Goal: Task Accomplishment & Management: Use online tool/utility

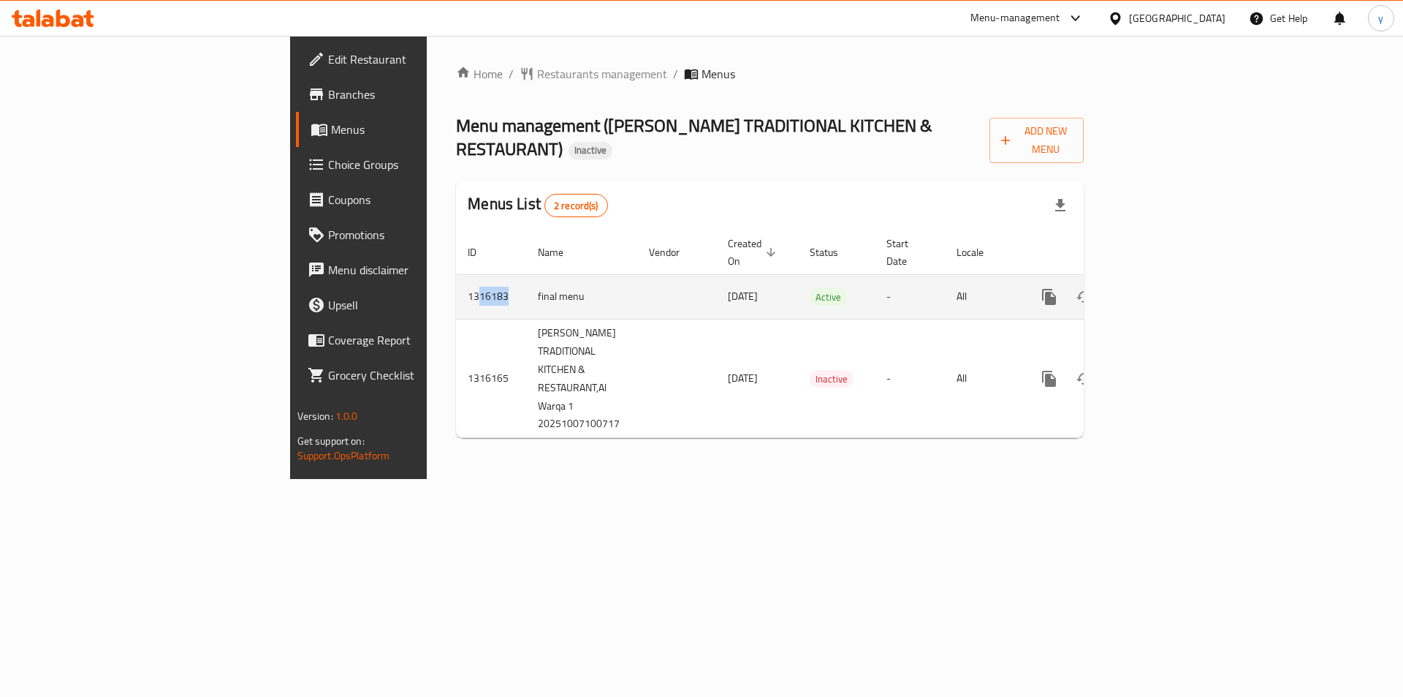
drag, startPoint x: 316, startPoint y: 261, endPoint x: 686, endPoint y: 274, distance: 369.4
click at [456, 274] on td "1316183" at bounding box center [491, 296] width 70 height 45
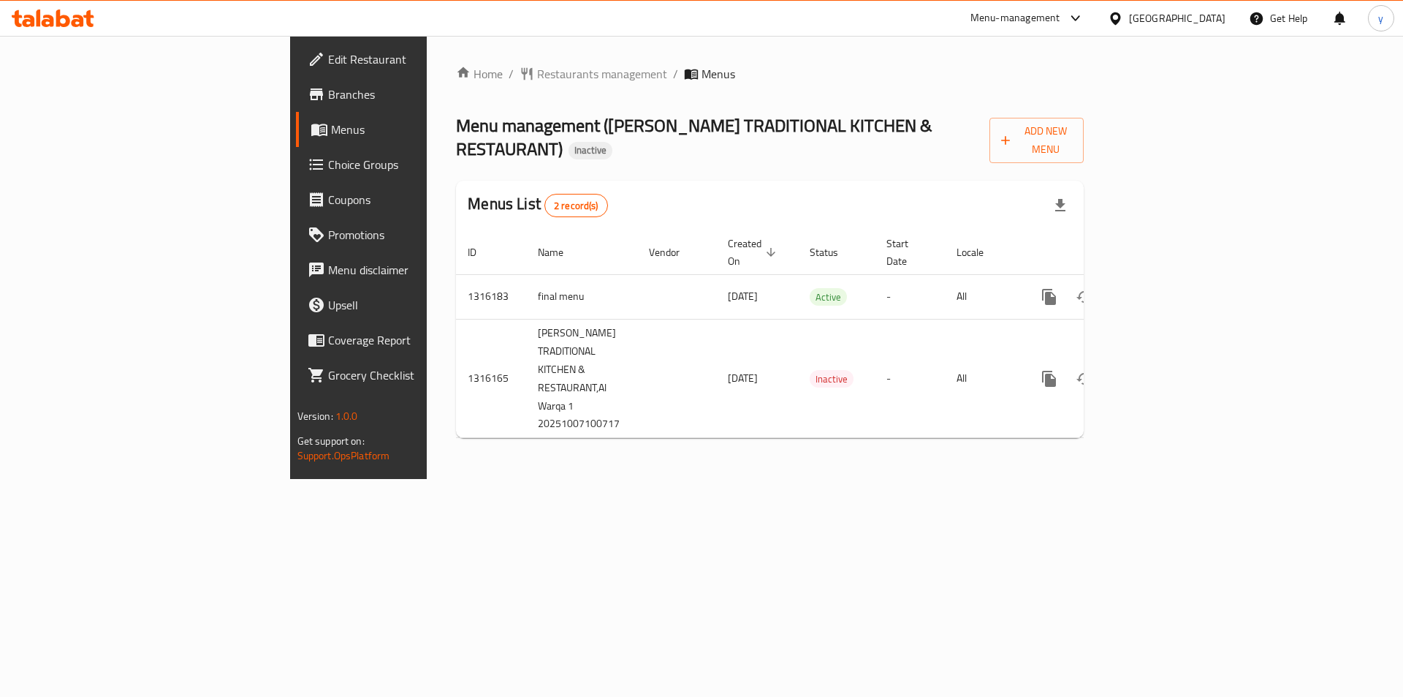
click at [989, 479] on div "Home / Restaurants management / Menus Menu management ( [PERSON_NAME] TRADITION…" at bounding box center [770, 257] width 686 height 443
click at [974, 433] on div "Home / Restaurants management / Menus Menu management ( [PERSON_NAME] TRADITION…" at bounding box center [770, 257] width 686 height 443
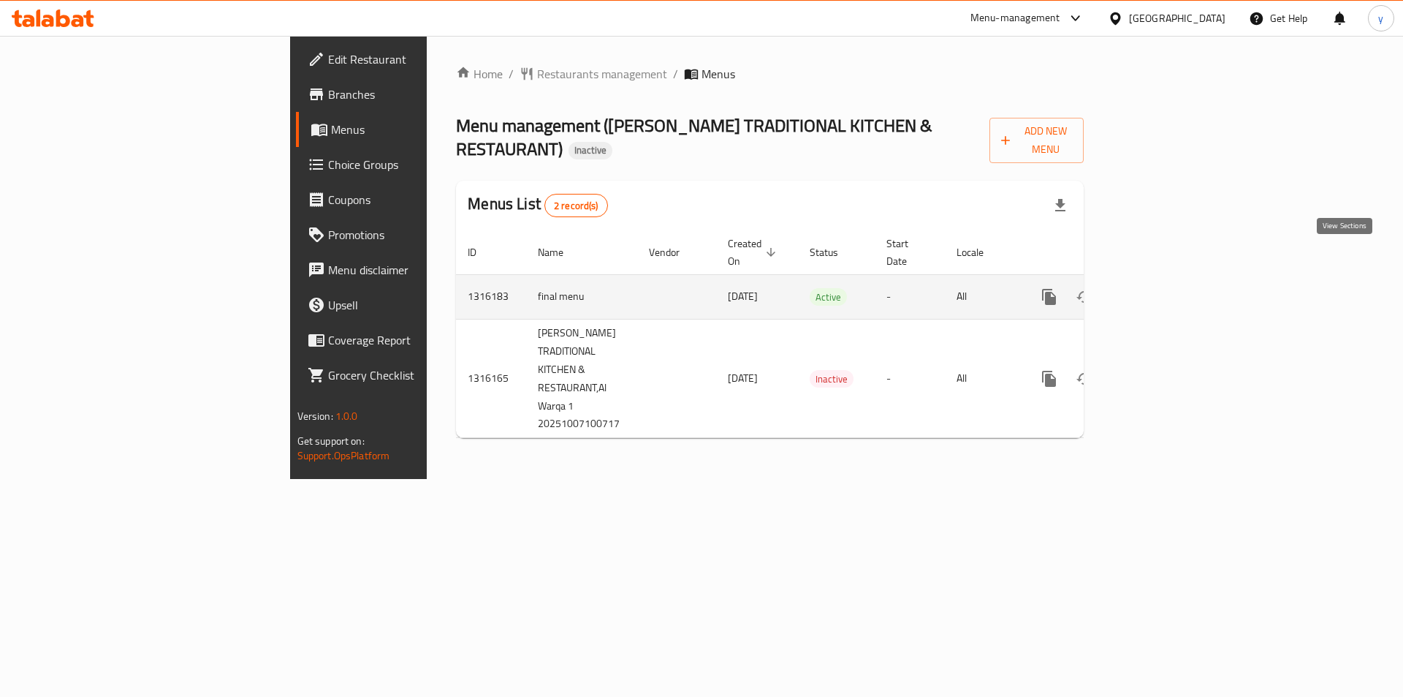
click at [1164, 288] on icon "enhanced table" at bounding box center [1155, 297] width 18 height 18
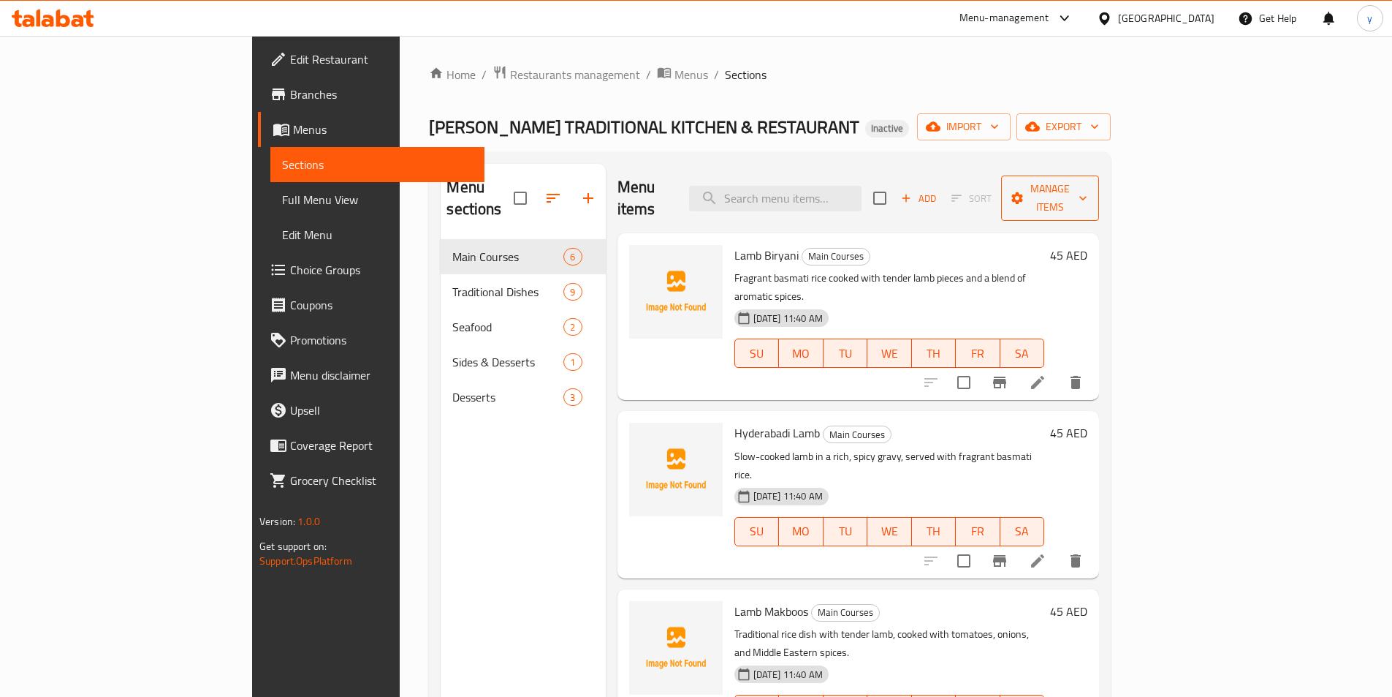
click at [1088, 180] on span "Manage items" at bounding box center [1050, 198] width 75 height 37
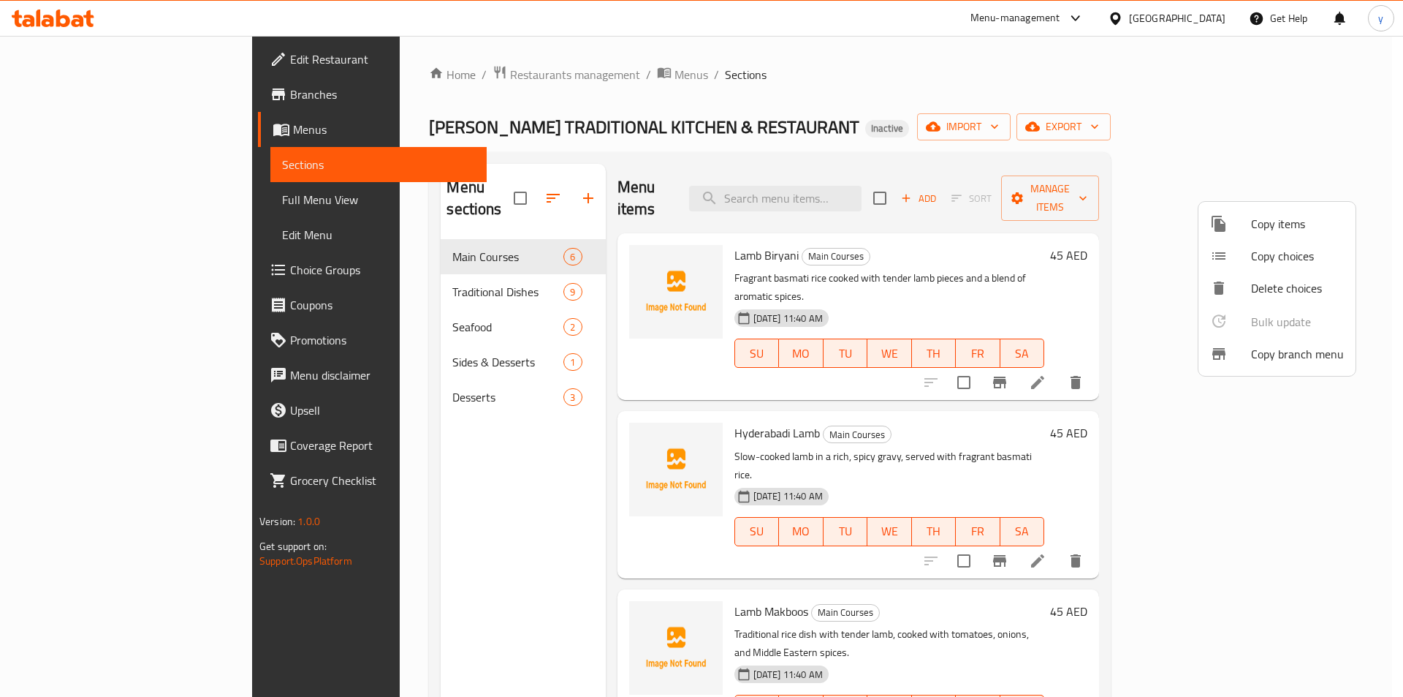
click at [1276, 357] on span "Copy branch menu" at bounding box center [1297, 354] width 93 height 18
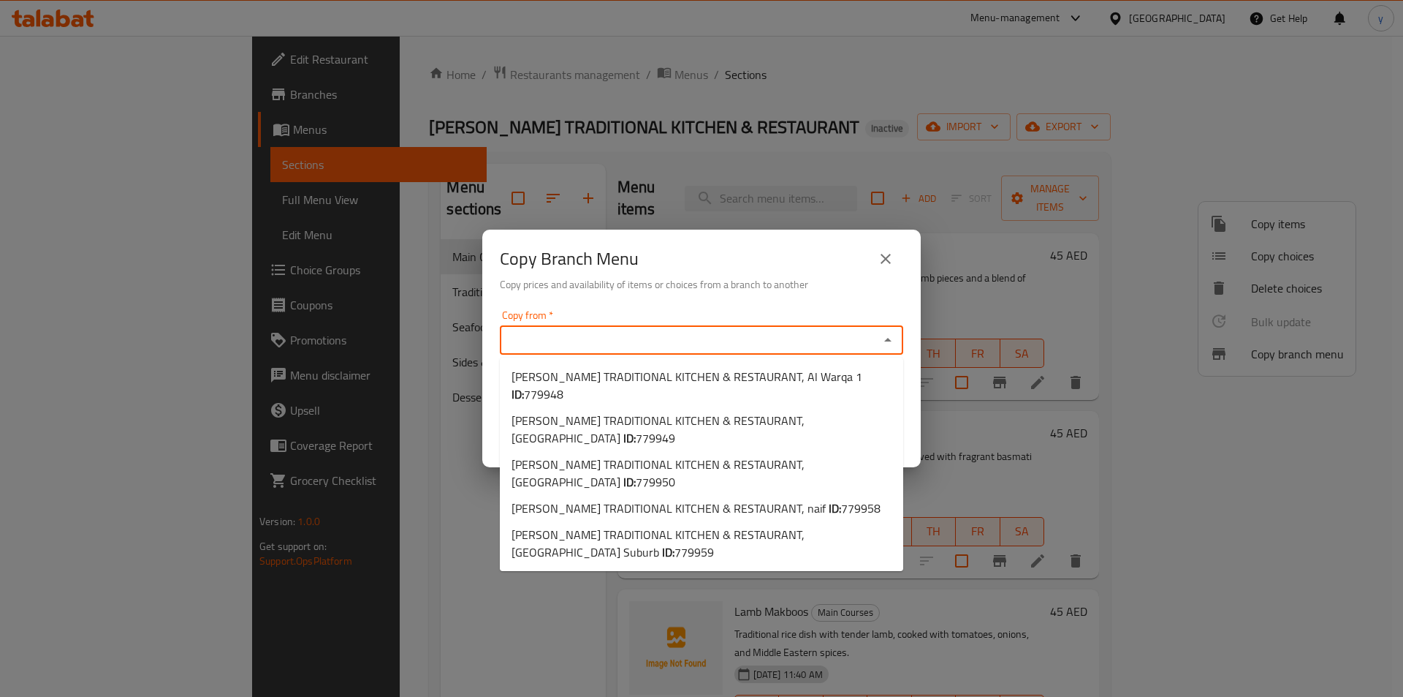
click at [745, 330] on input "Copy from   *" at bounding box center [689, 340] width 371 height 20
click at [872, 285] on h6 "Copy prices and availability of items or choices from a branch to another" at bounding box center [701, 284] width 403 height 16
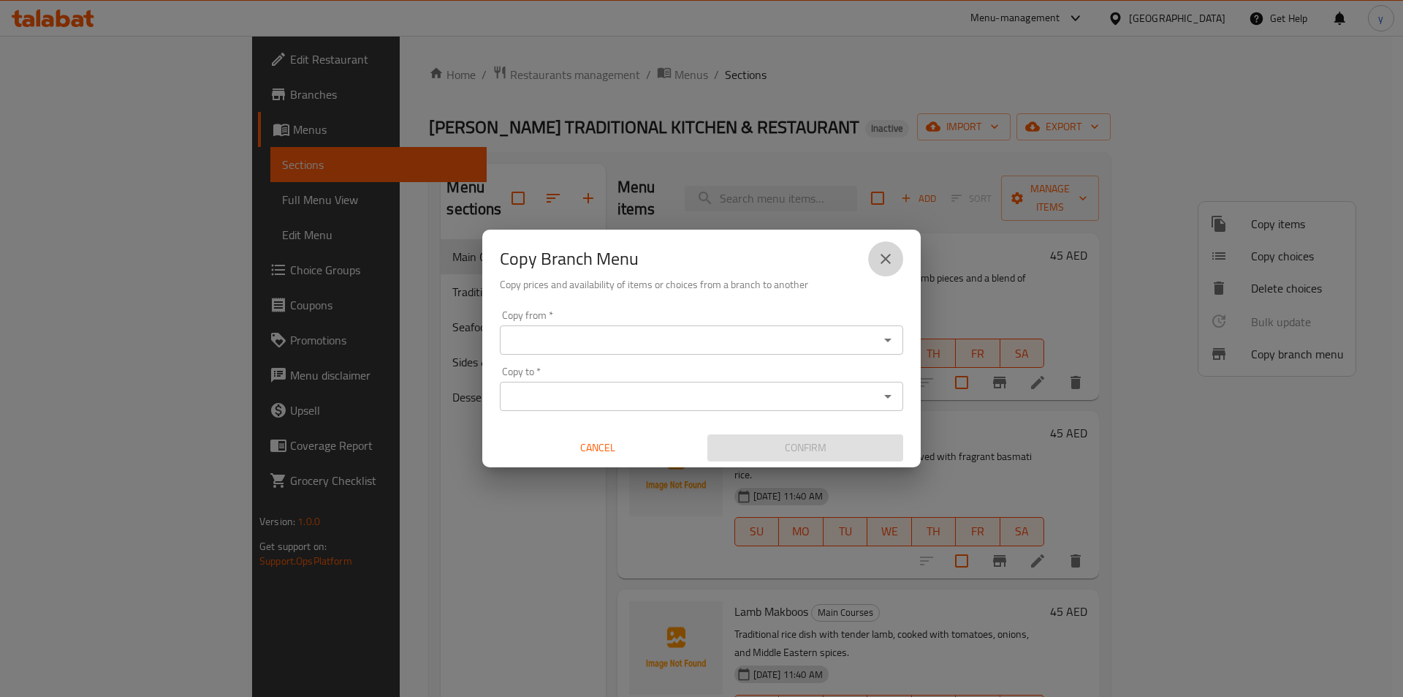
click at [884, 266] on icon "close" at bounding box center [886, 259] width 18 height 18
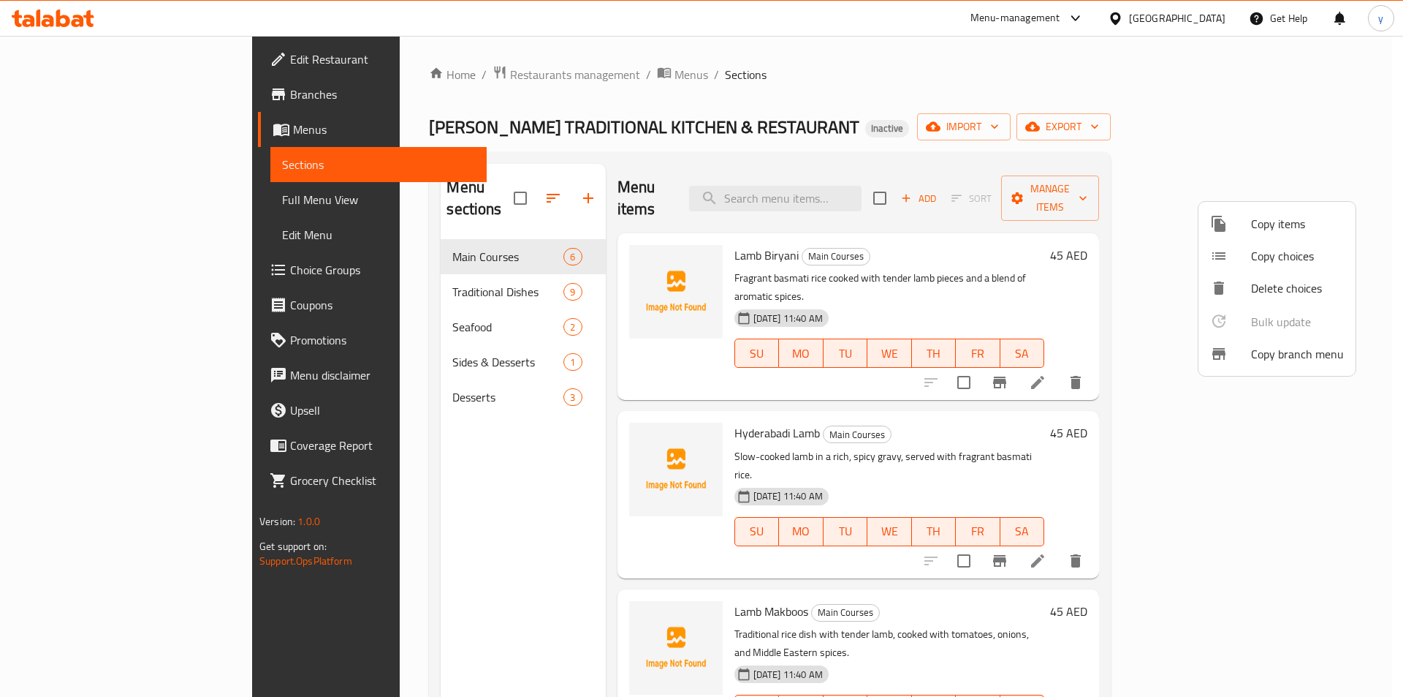
click at [110, 134] on div at bounding box center [701, 348] width 1403 height 697
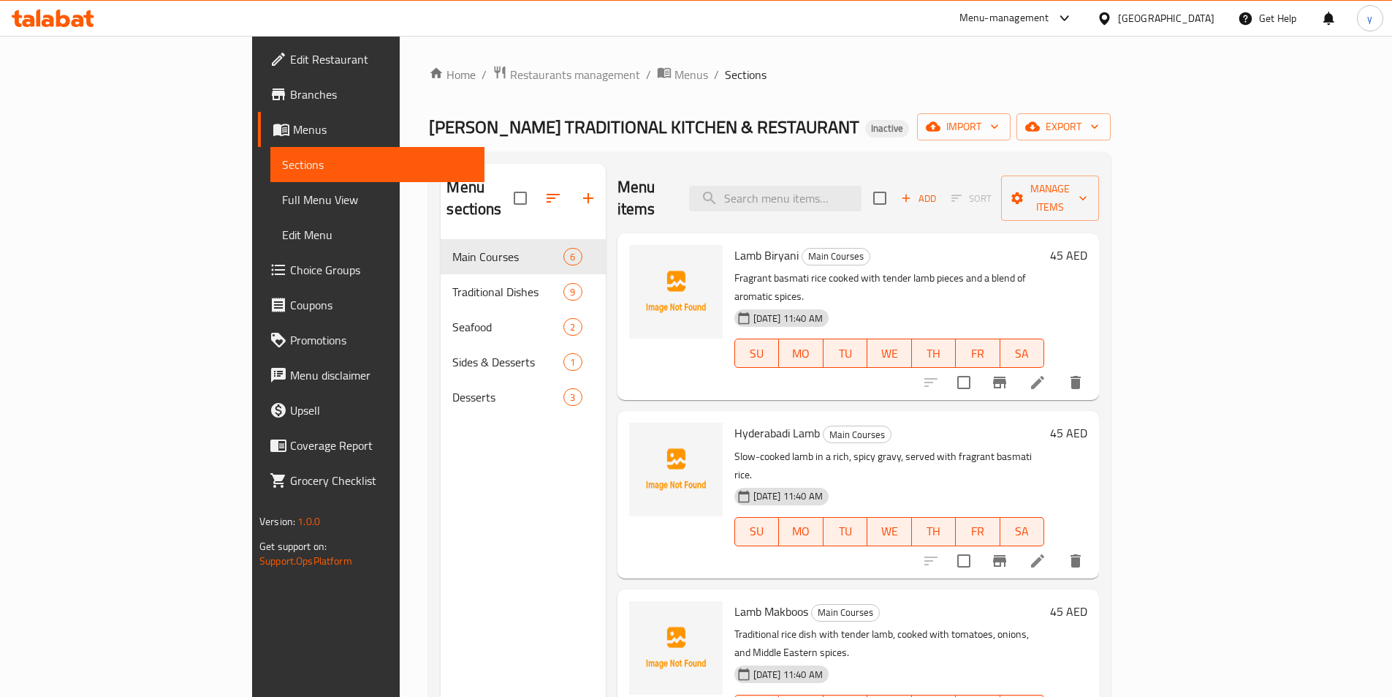
click at [293, 134] on span "Menus" at bounding box center [383, 130] width 180 height 18
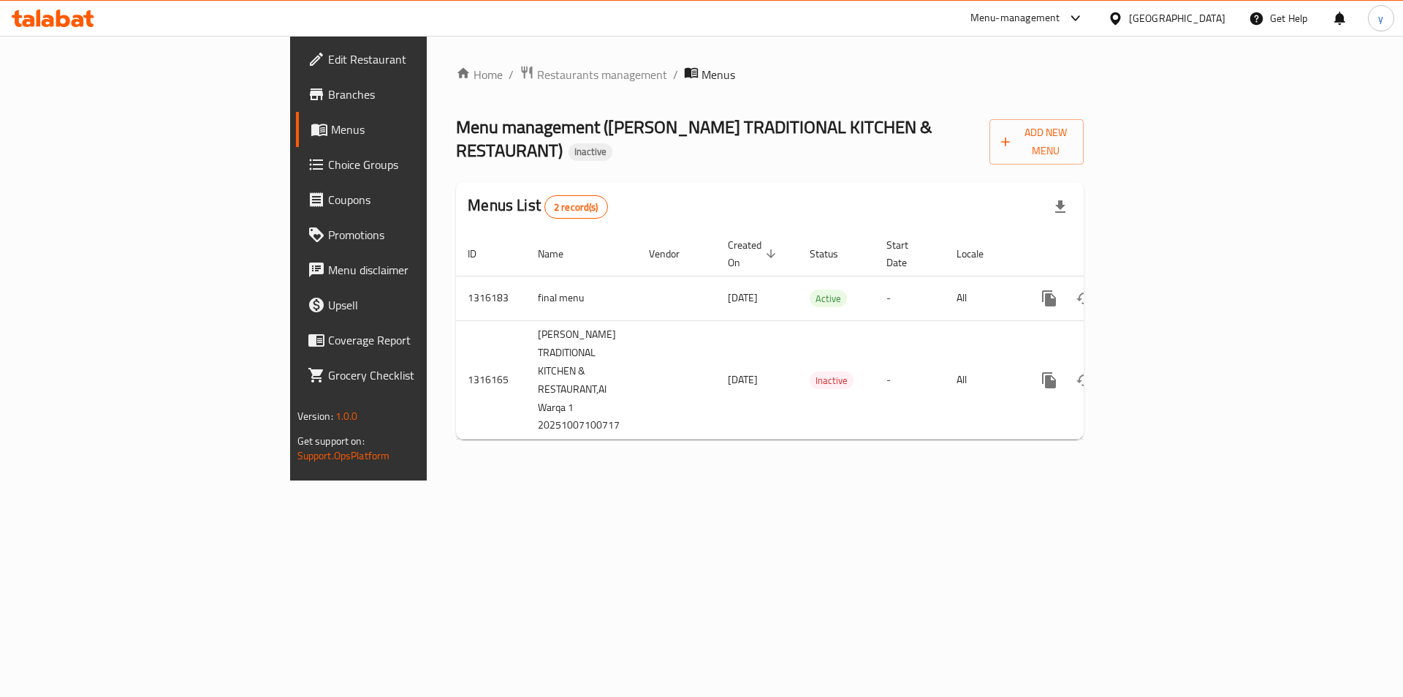
click at [331, 134] on span "Menus" at bounding box center [422, 130] width 182 height 18
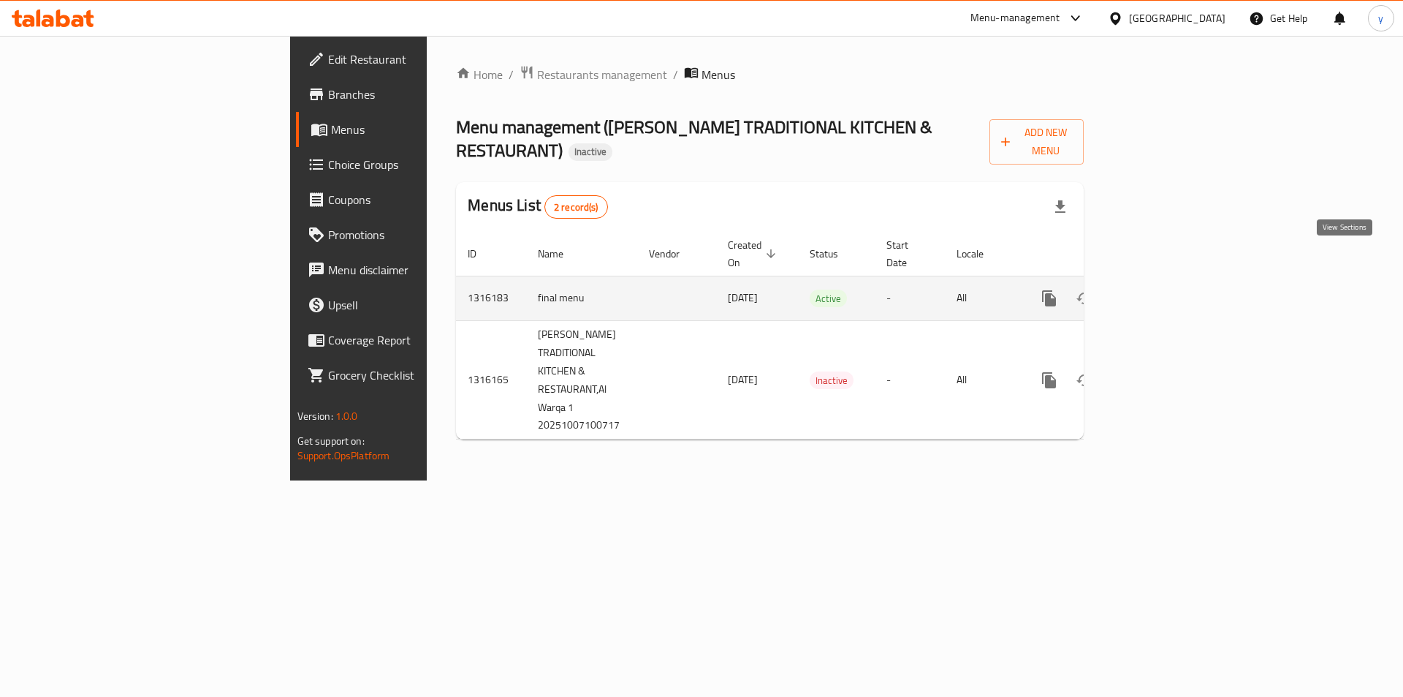
click at [1164, 289] on icon "enhanced table" at bounding box center [1155, 298] width 18 height 18
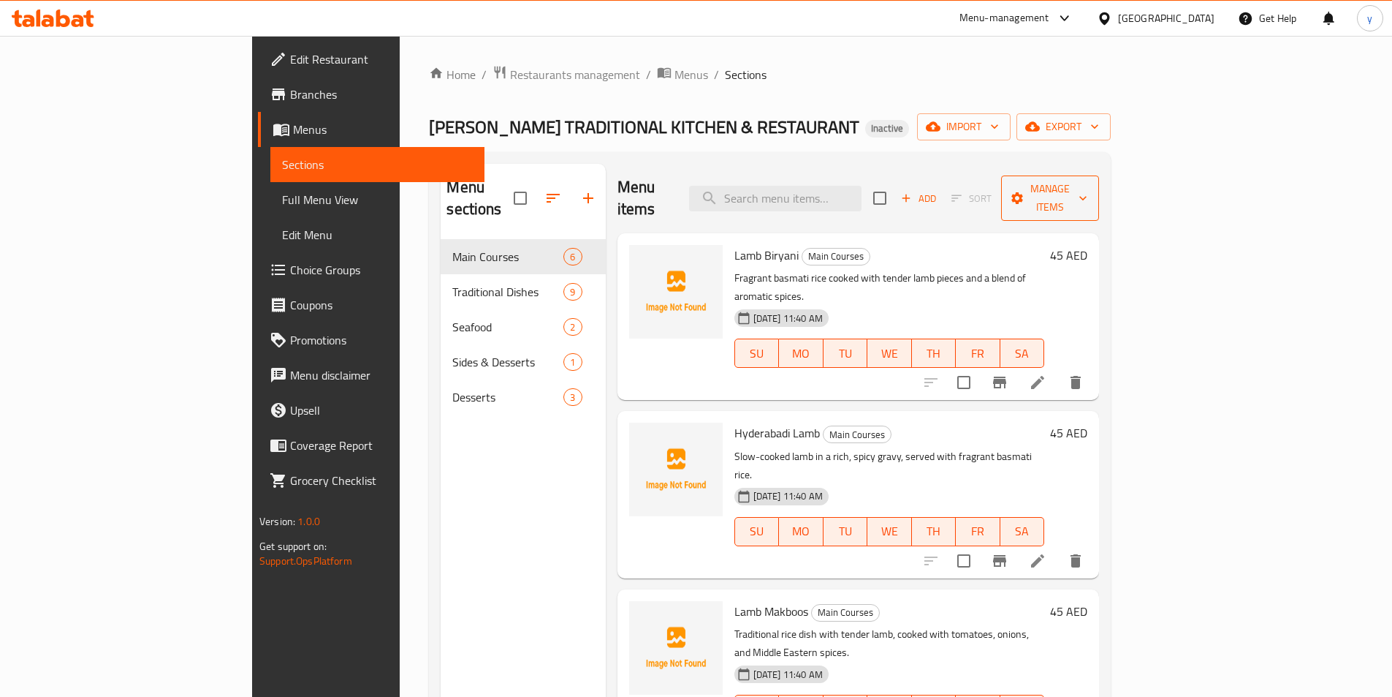
click at [1088, 189] on span "Manage items" at bounding box center [1050, 198] width 75 height 37
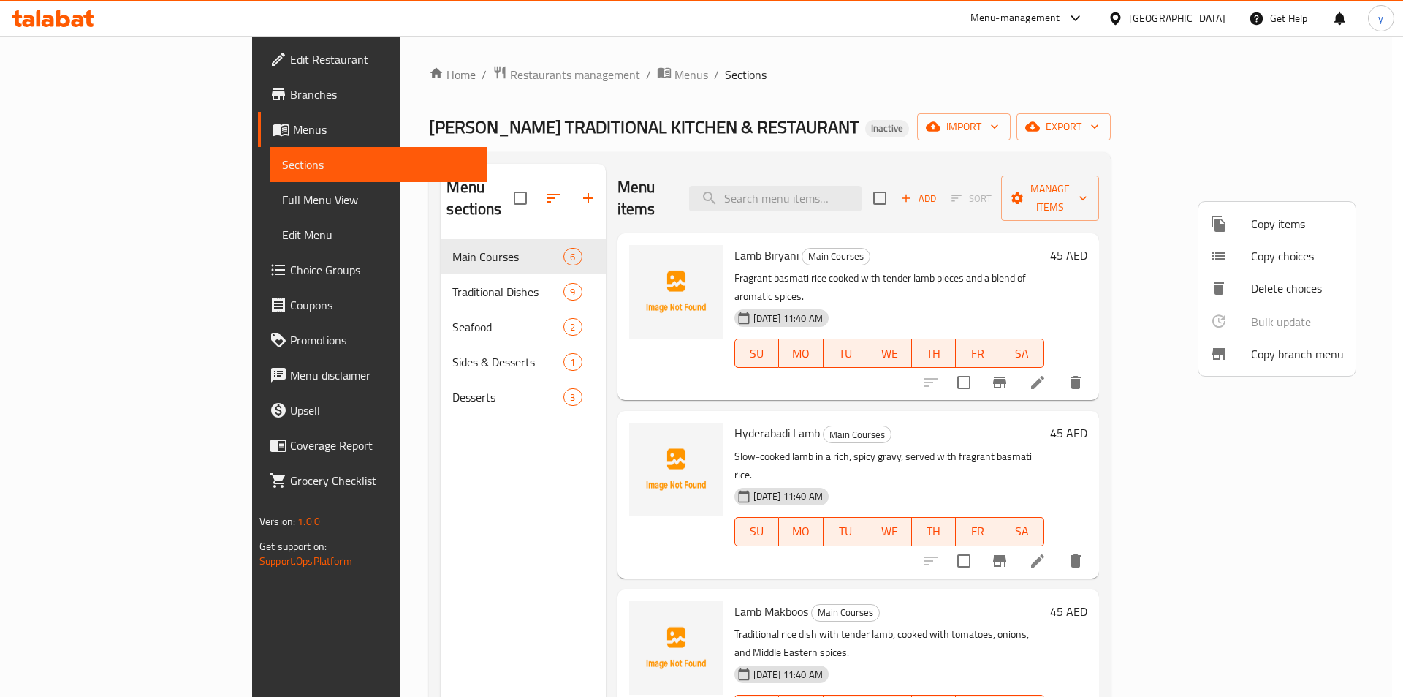
click at [1246, 359] on div at bounding box center [1230, 354] width 41 height 18
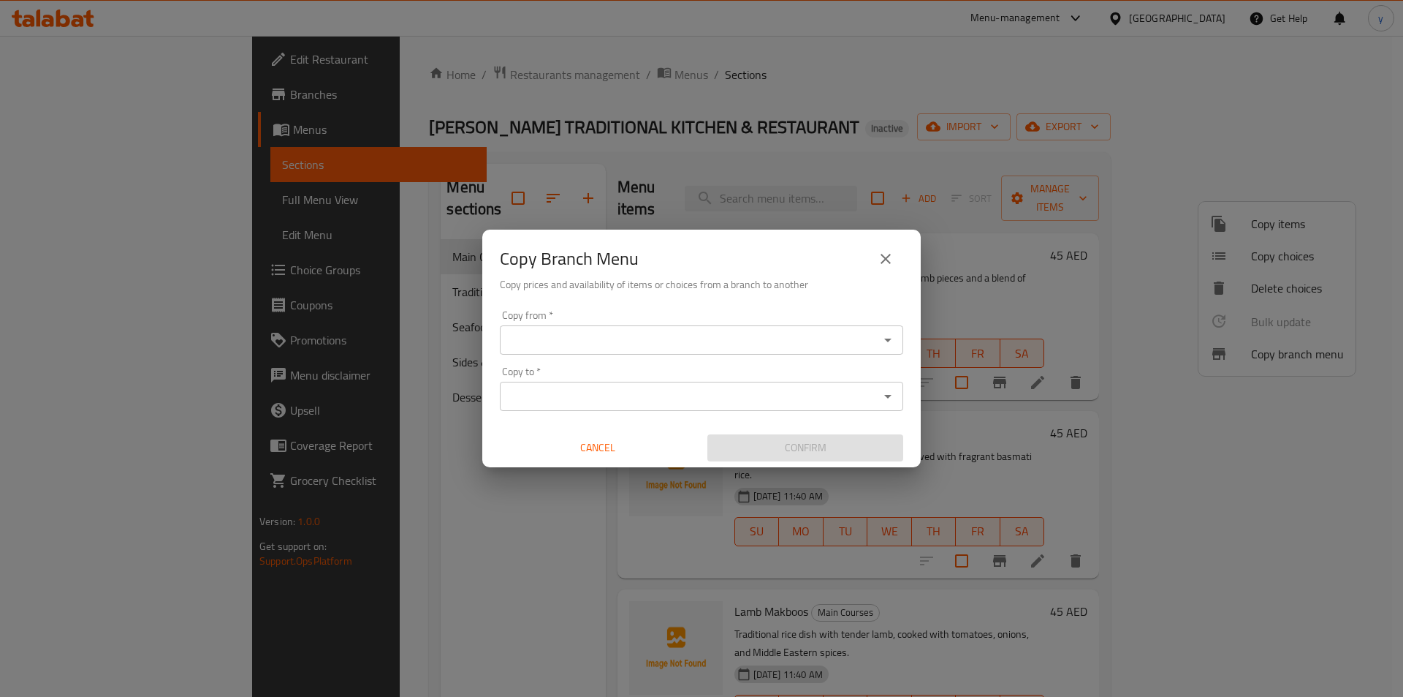
click at [700, 339] on input "Copy from   *" at bounding box center [689, 340] width 371 height 20
click at [888, 251] on icon "close" at bounding box center [886, 259] width 18 height 18
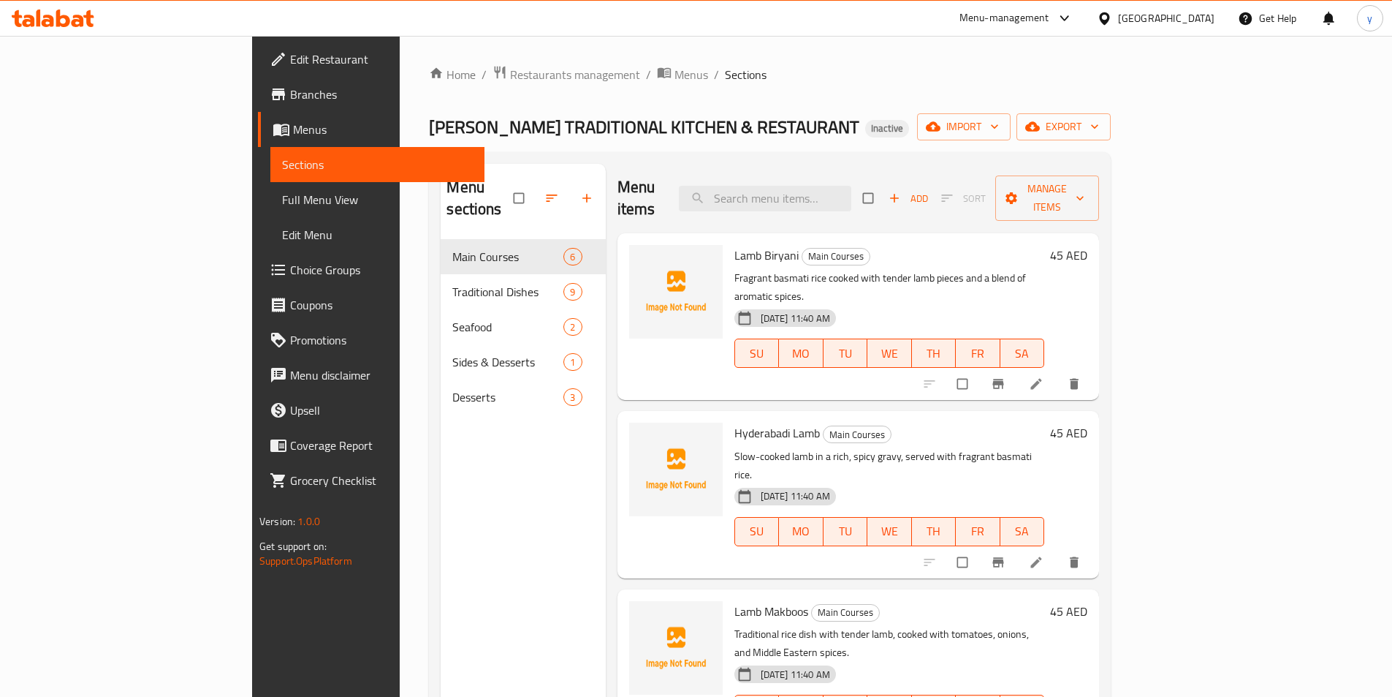
click at [258, 79] on link "Branches" at bounding box center [371, 94] width 227 height 35
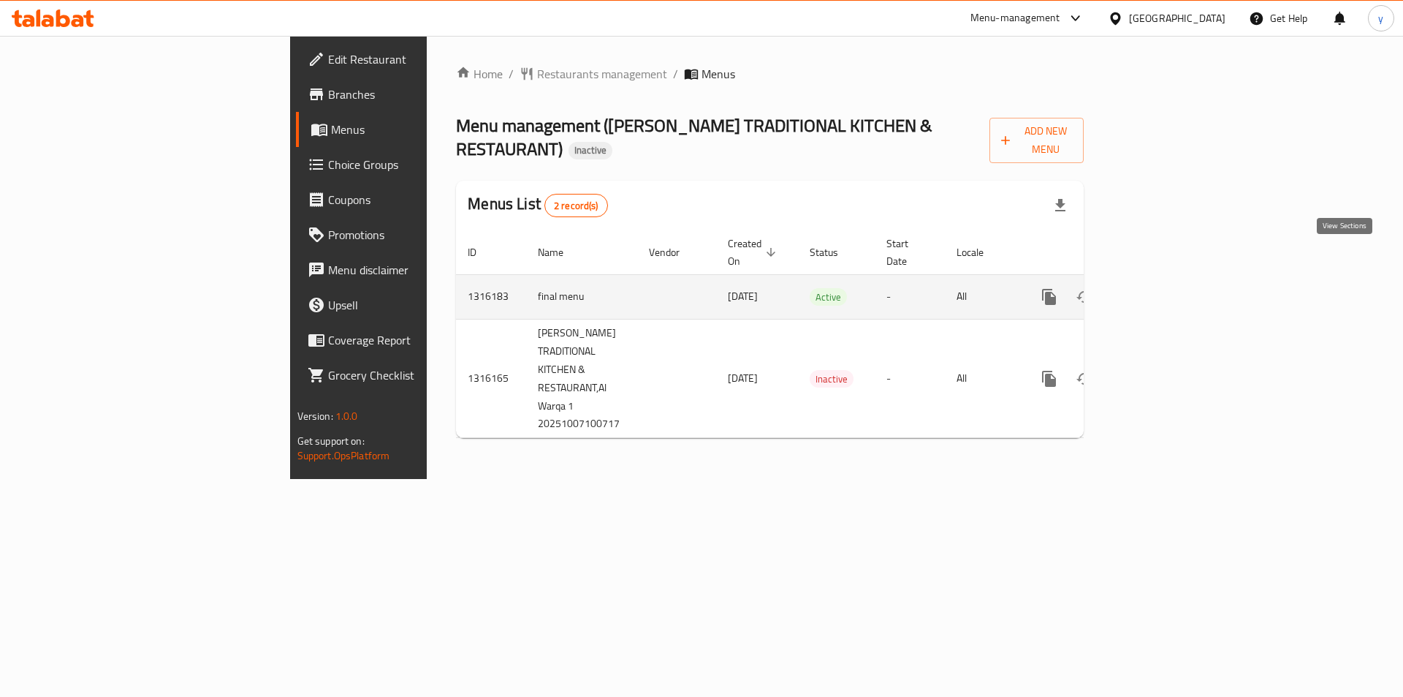
click at [1164, 288] on icon "enhanced table" at bounding box center [1155, 297] width 18 height 18
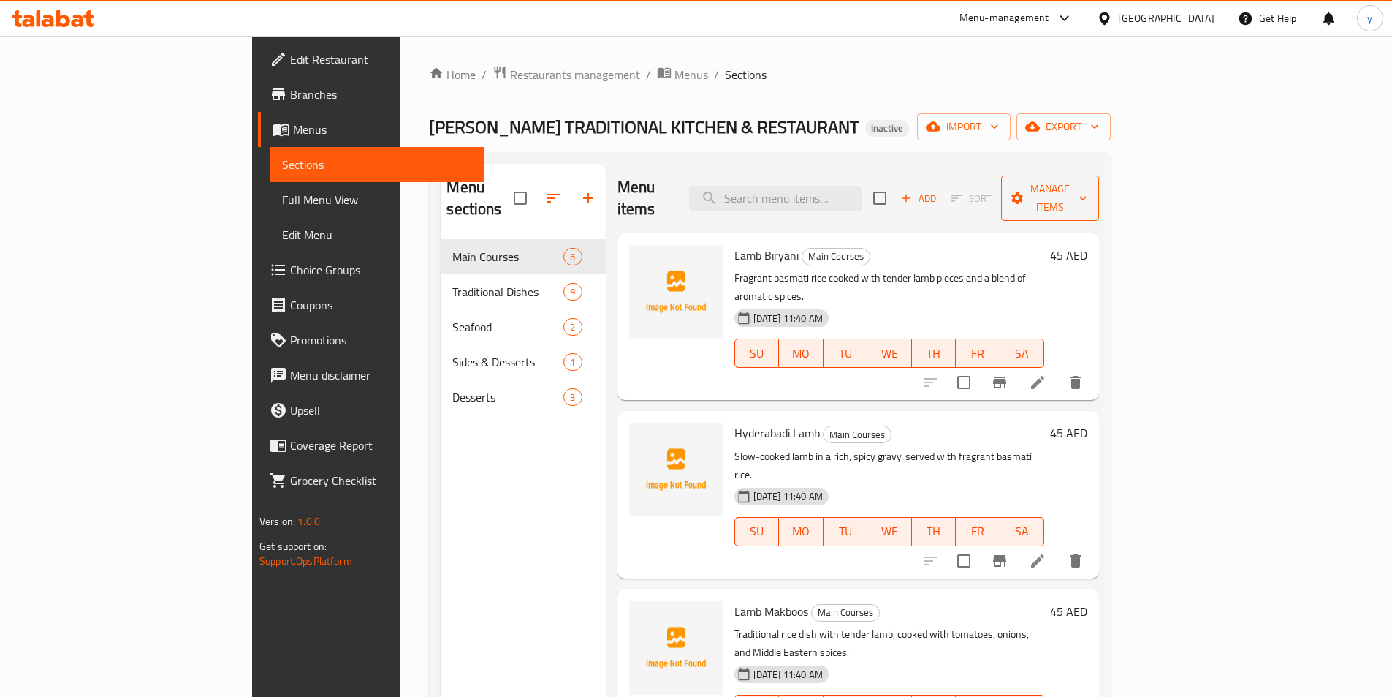
click at [1088, 183] on span "Manage items" at bounding box center [1050, 198] width 75 height 37
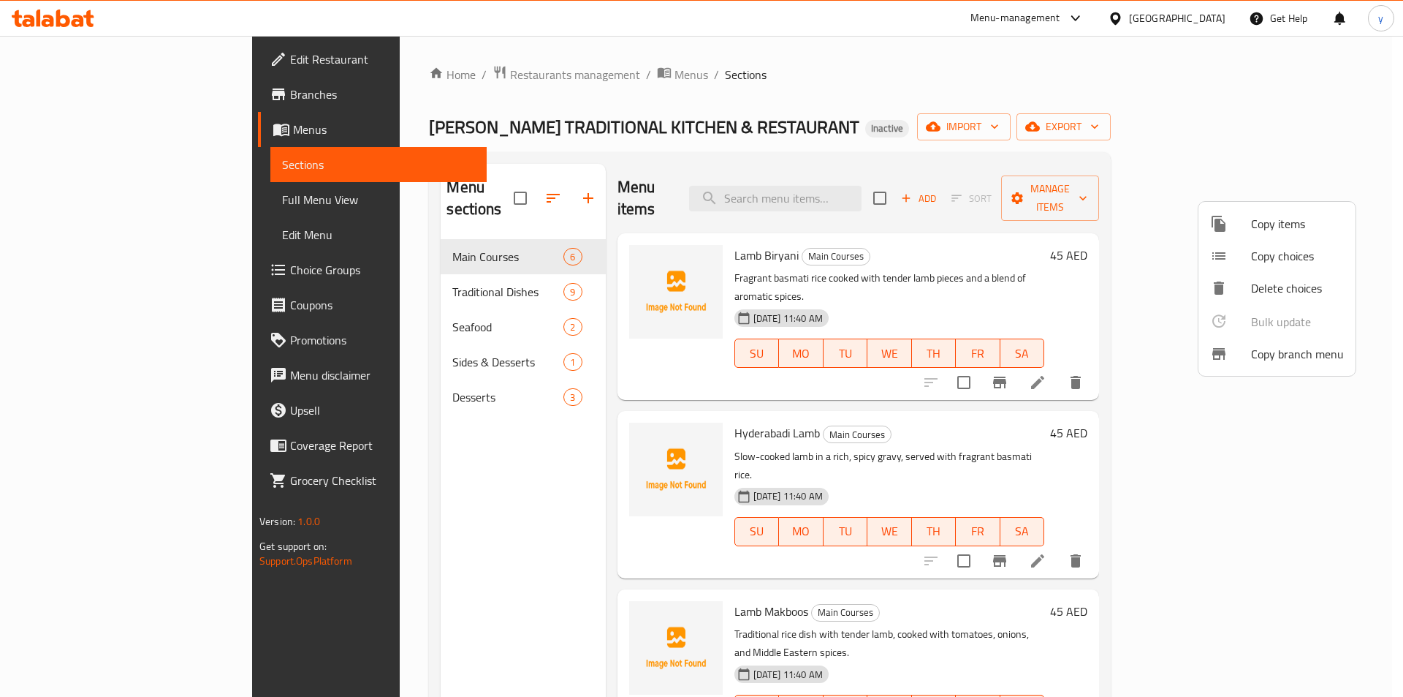
click at [1262, 349] on span "Copy branch menu" at bounding box center [1297, 354] width 93 height 18
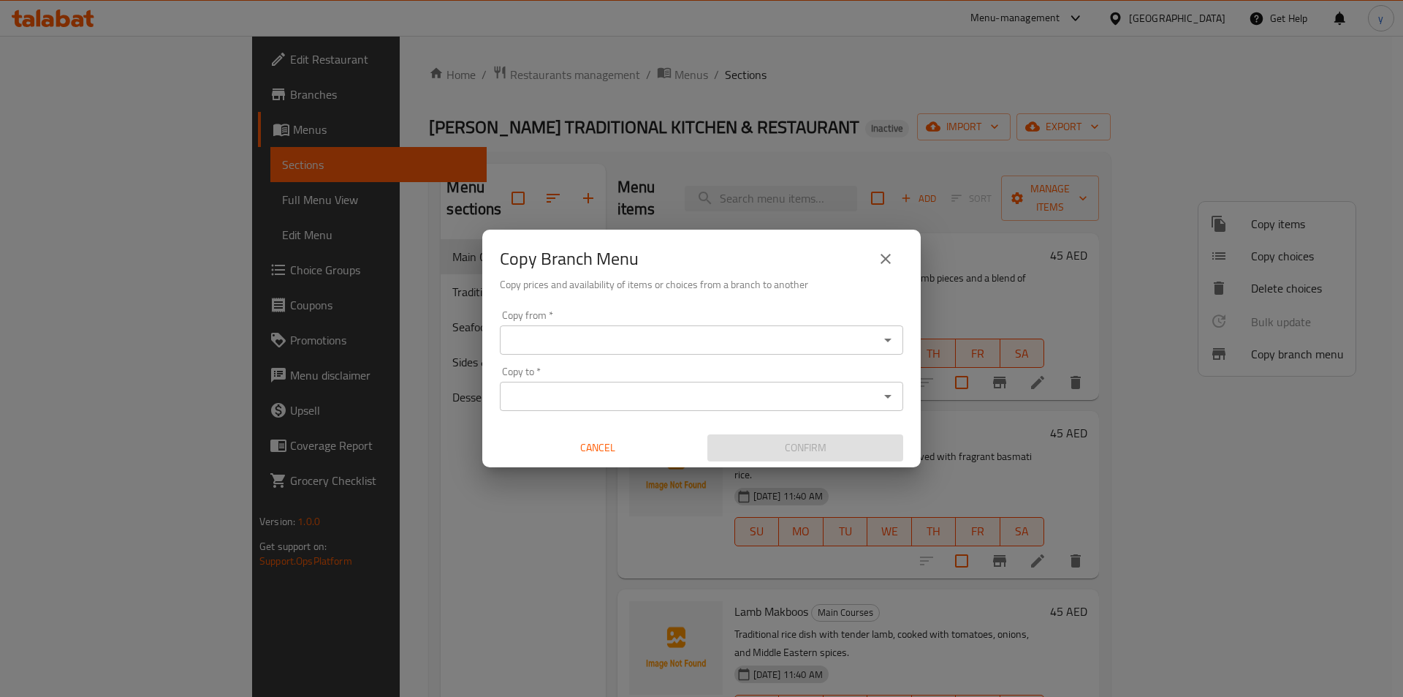
click at [758, 327] on div "Copy from *" at bounding box center [701, 339] width 403 height 29
click at [860, 335] on input "Copy from   *" at bounding box center [689, 340] width 371 height 20
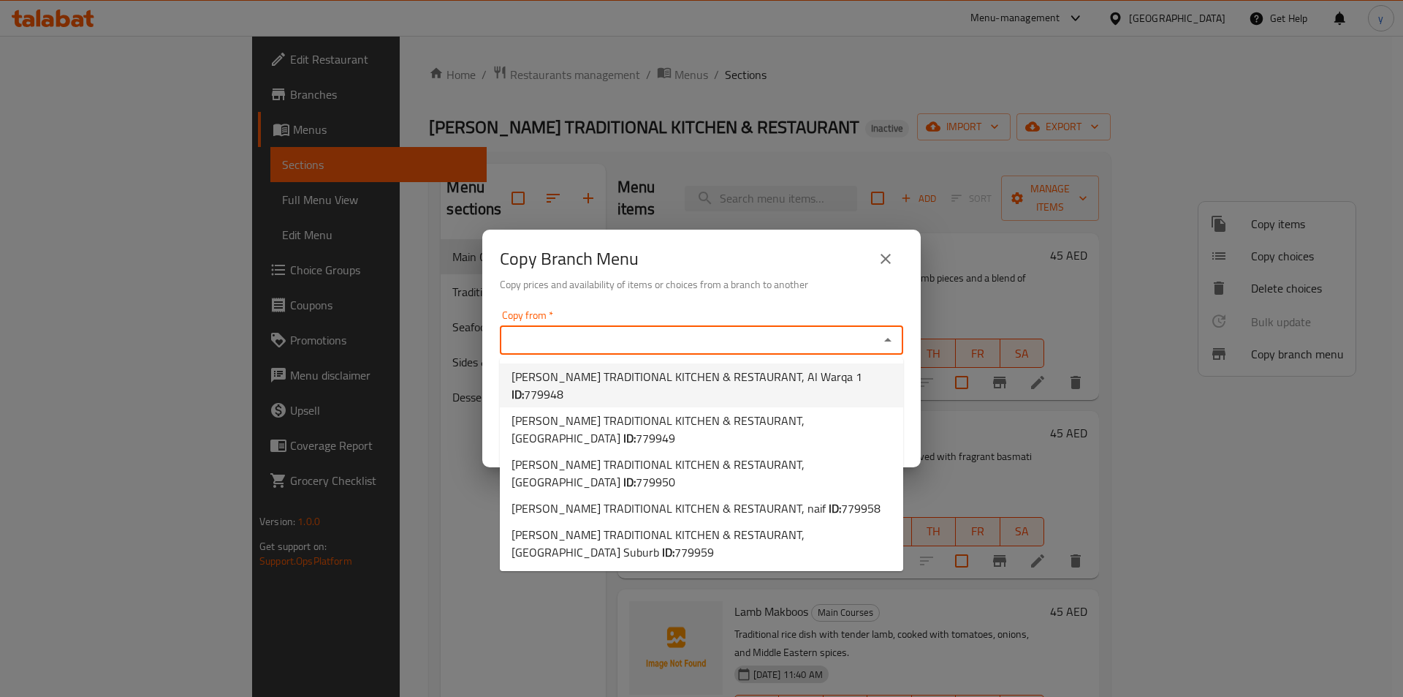
click at [775, 385] on span "KHALID HURIAH TRADITIONAL KITCHEN & RESTAURANT, Al Warqa 1 ID: 779948" at bounding box center [702, 385] width 380 height 35
type input "KHALID HURIAH TRADITIONAL KITCHEN & RESTAURANT, Al Warqa 1"
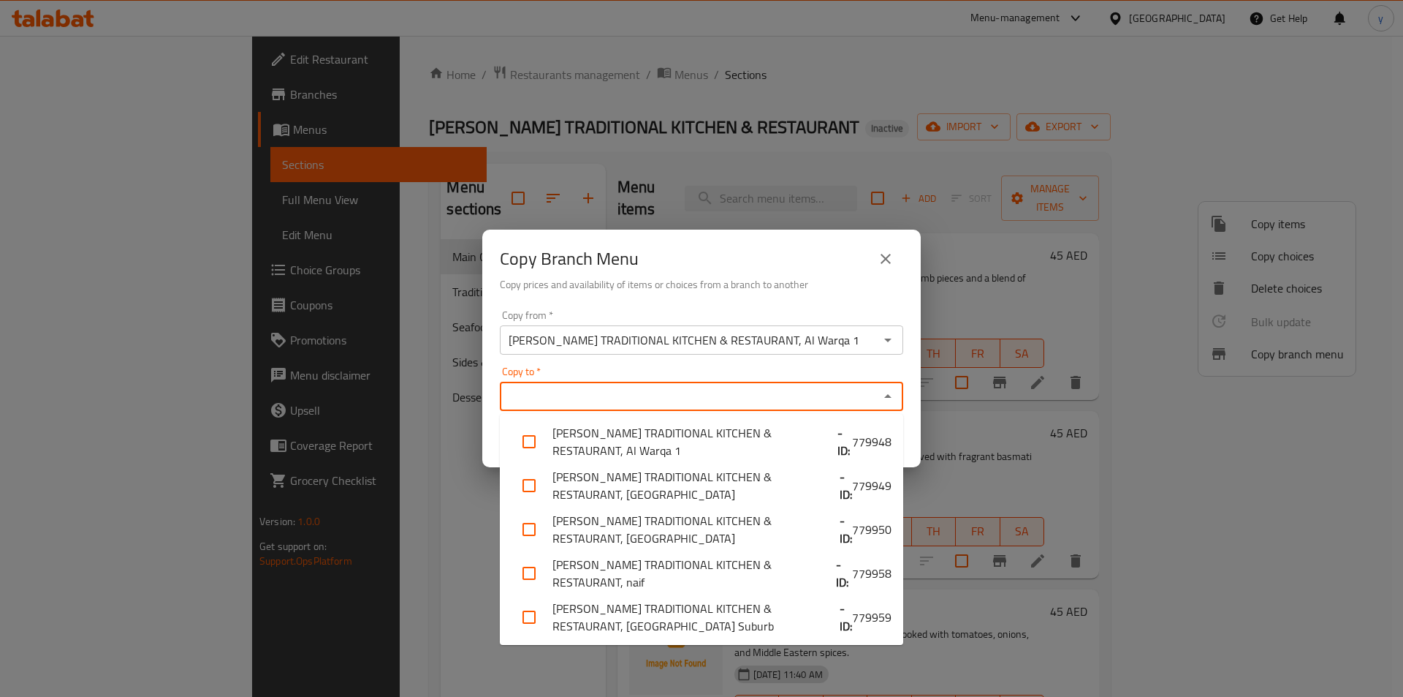
click at [830, 401] on input "Copy to   *" at bounding box center [689, 396] width 371 height 20
click at [872, 617] on span "779959" at bounding box center [871, 617] width 39 height 18
checkbox input "true"
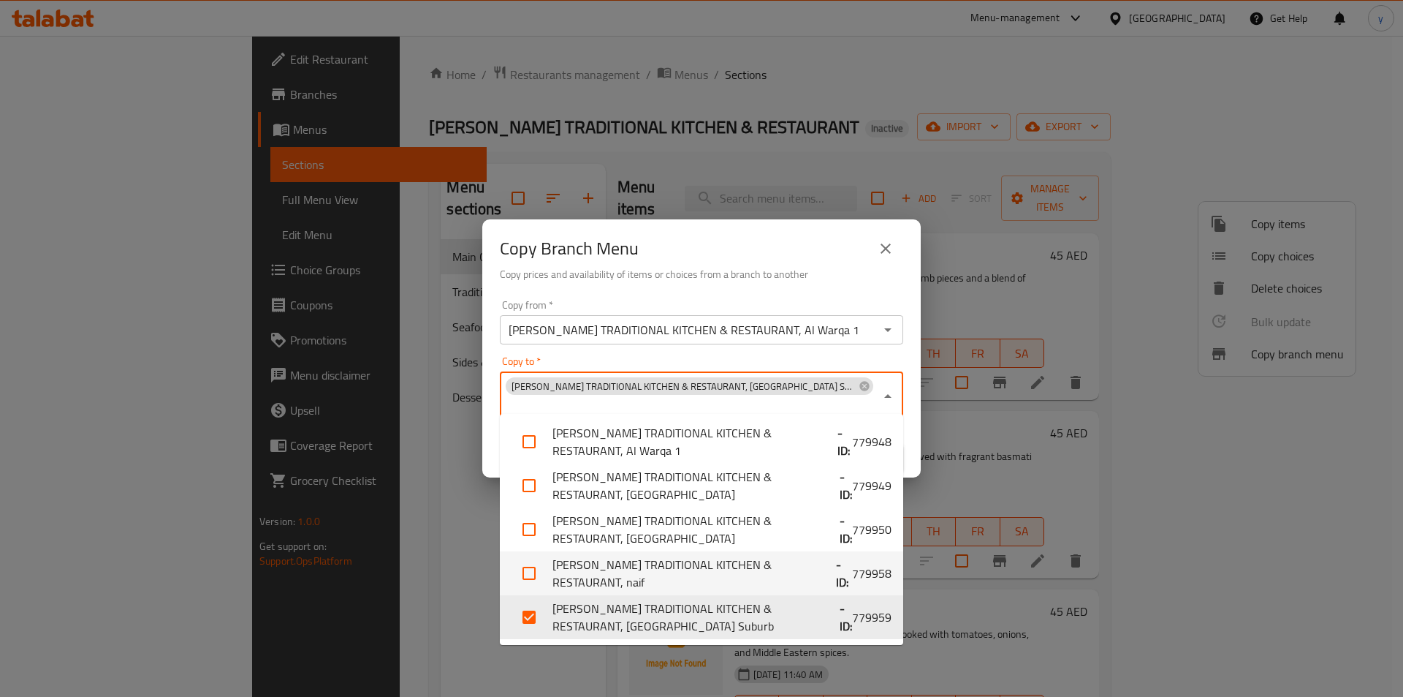
click at [806, 282] on h6 "Copy prices and availability of items or choices from a branch to another" at bounding box center [701, 274] width 403 height 16
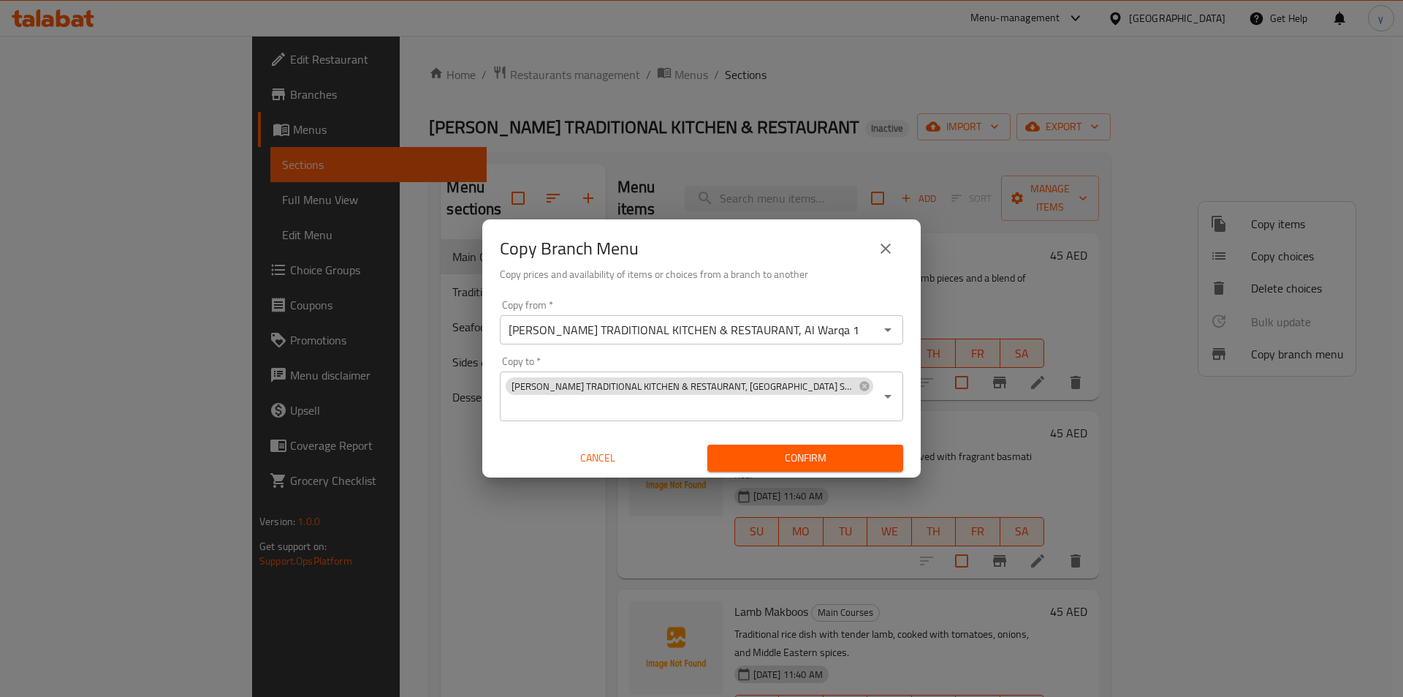
click at [827, 449] on span "Confirm" at bounding box center [805, 458] width 172 height 18
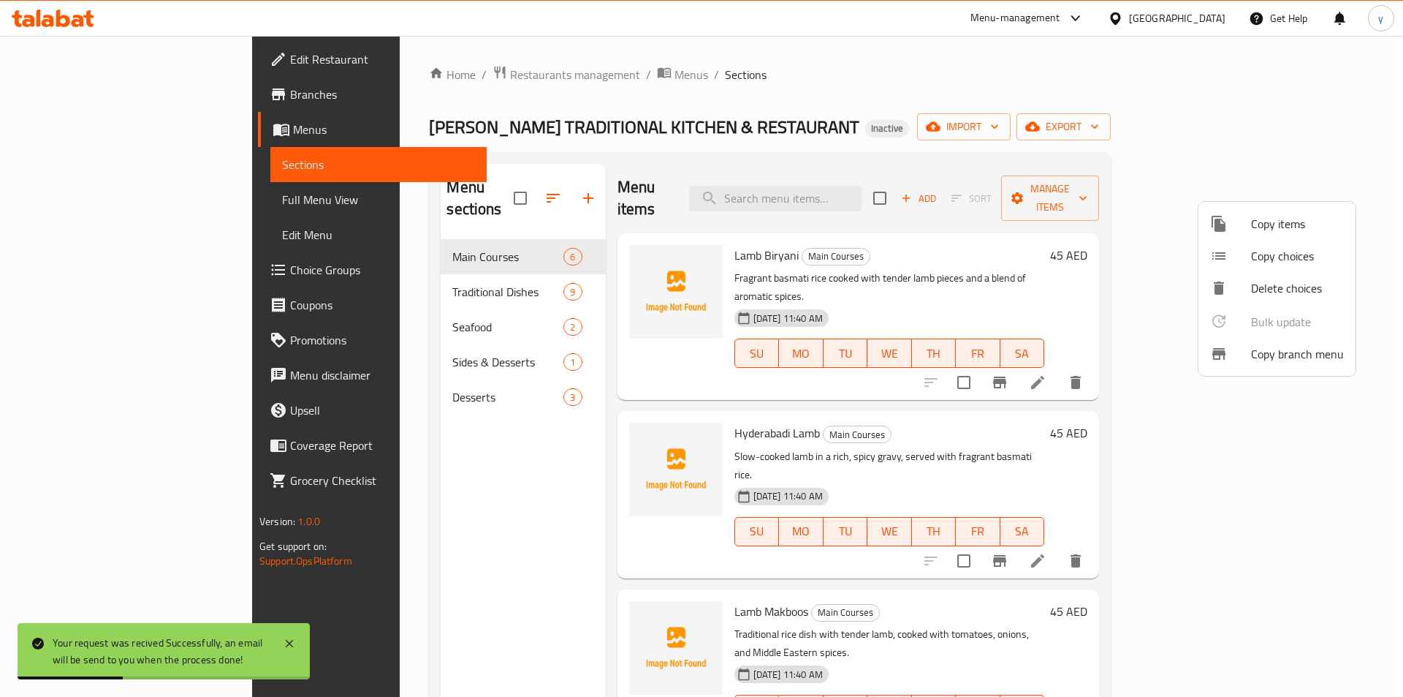
click at [101, 126] on div at bounding box center [701, 348] width 1403 height 697
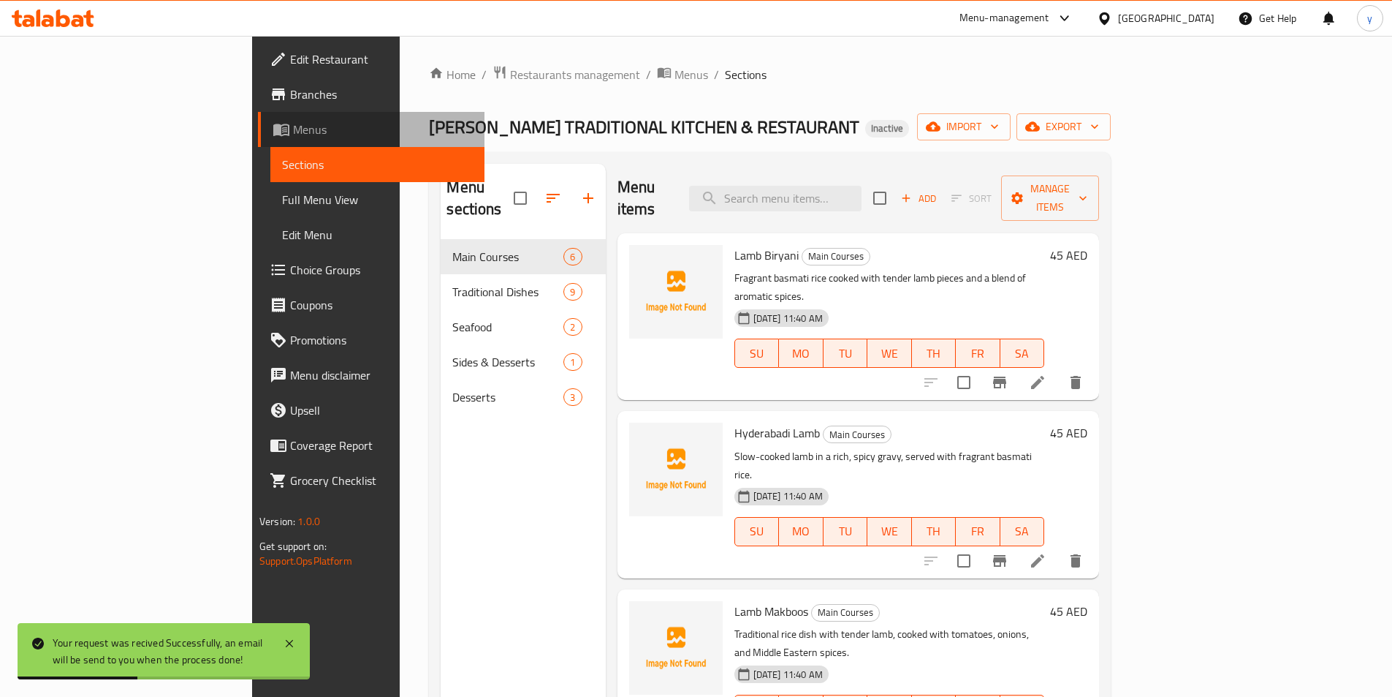
click at [293, 126] on span "Menus" at bounding box center [383, 130] width 180 height 18
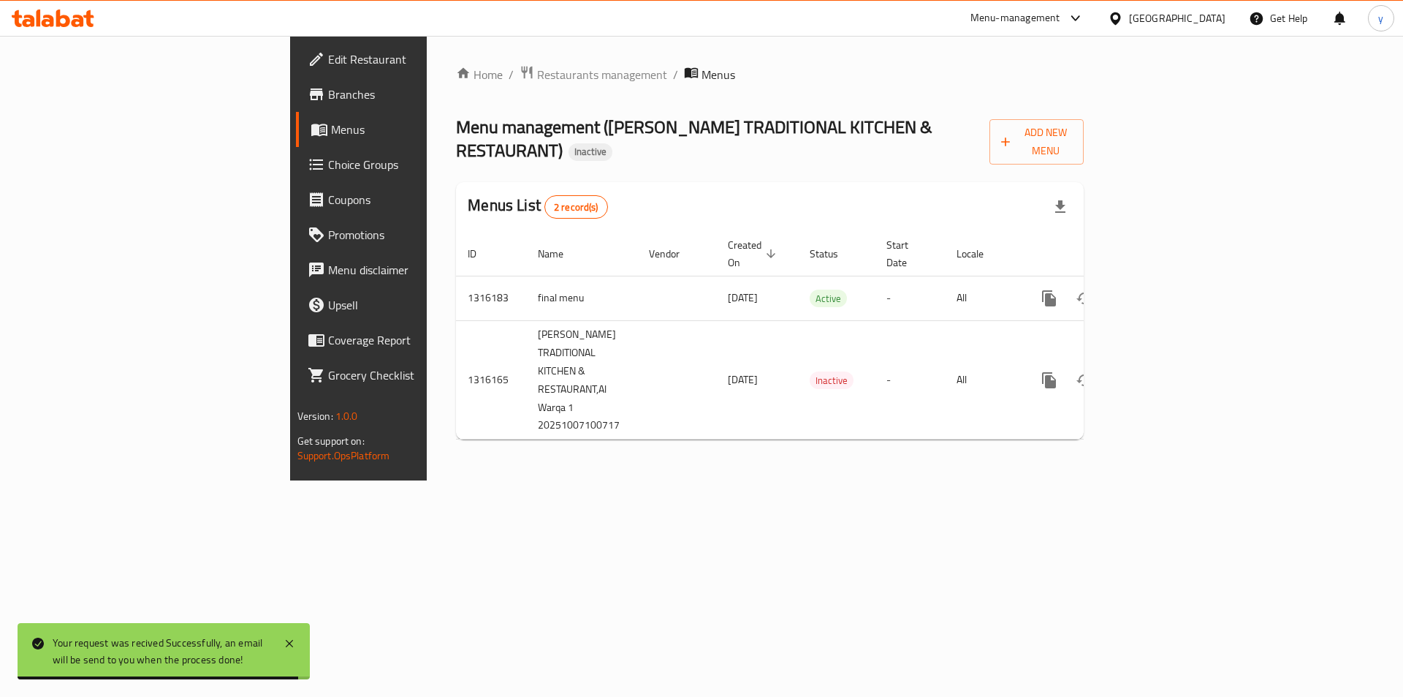
click at [742, 474] on div "Home / Restaurants management / Menus Menu management ( KHALID HURIAH TRADITION…" at bounding box center [770, 258] width 686 height 444
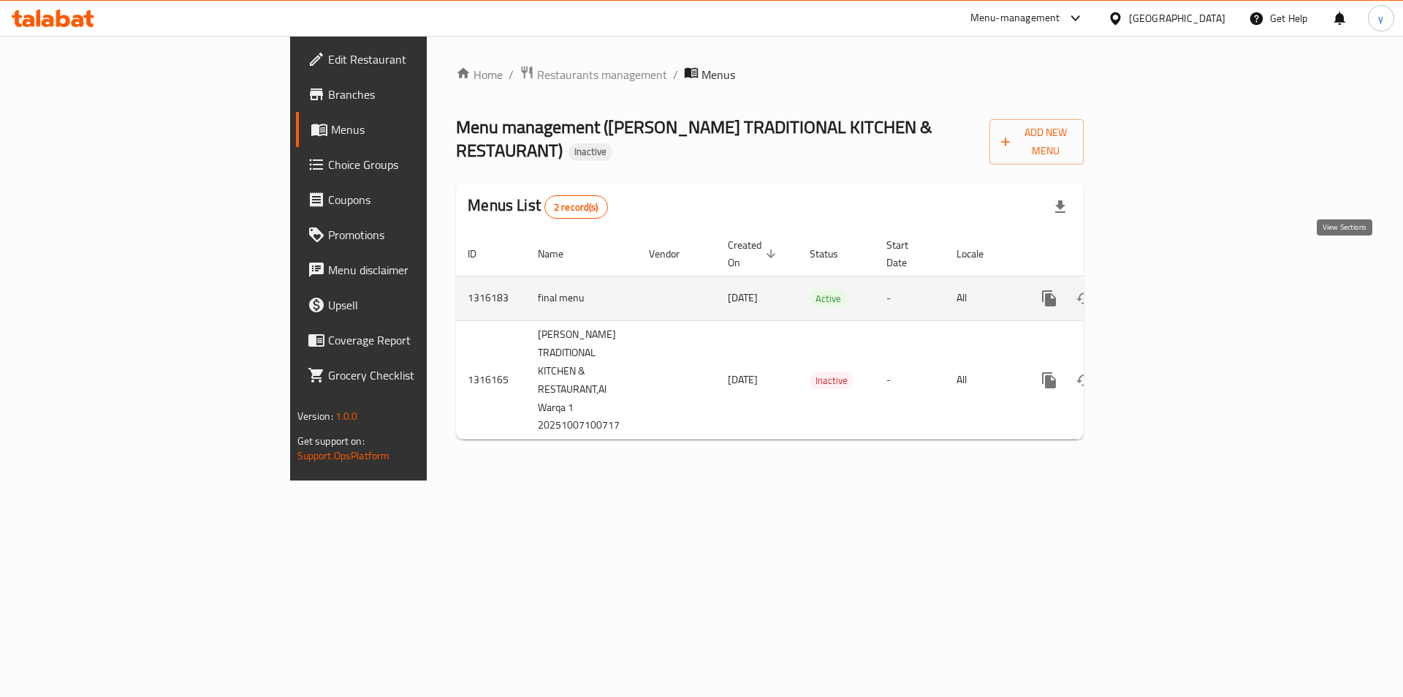
click at [1161, 292] on icon "enhanced table" at bounding box center [1154, 298] width 13 height 13
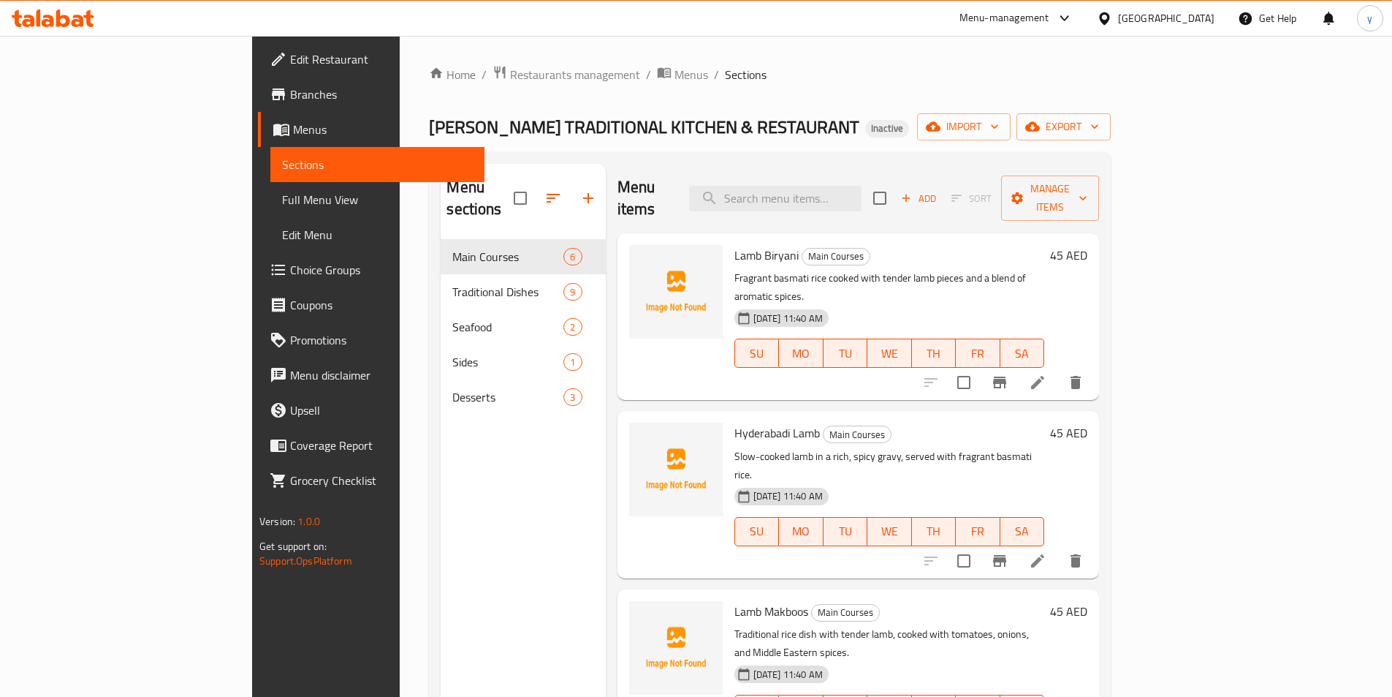
click at [293, 132] on span "Menus" at bounding box center [383, 130] width 180 height 18
